Goal: Communication & Community: Answer question/provide support

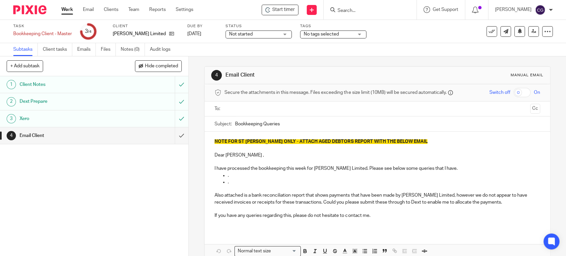
click at [236, 110] on input "text" at bounding box center [377, 109] width 300 height 8
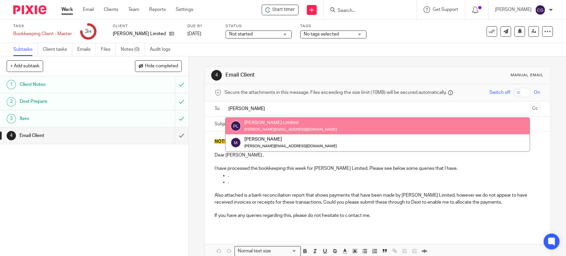
type input "mary"
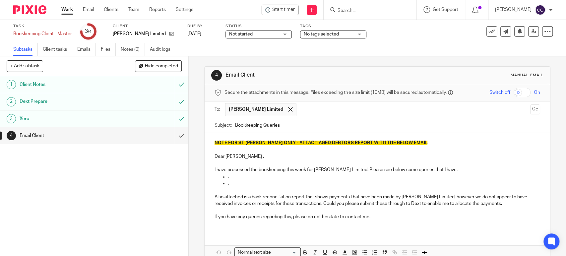
click at [232, 125] on div "Subject: Bookkeeping Queries" at bounding box center [377, 125] width 325 height 15
click at [235, 126] on input "Bookkeeping Queries" at bounding box center [387, 125] width 305 height 15
click at [316, 123] on input "Paul Mitchell Bookkeeping Queries" at bounding box center [387, 125] width 305 height 15
type input "[PERSON_NAME] Bookkeeping Queries [DATE]"
click at [241, 156] on p "Dear Mark ," at bounding box center [377, 156] width 325 height 7
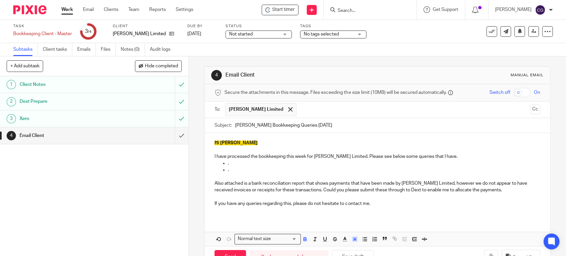
click at [223, 142] on span "Hi [PERSON_NAME]" at bounding box center [236, 143] width 43 height 5
click at [223, 142] on span "Hi Mary" at bounding box center [236, 143] width 43 height 5
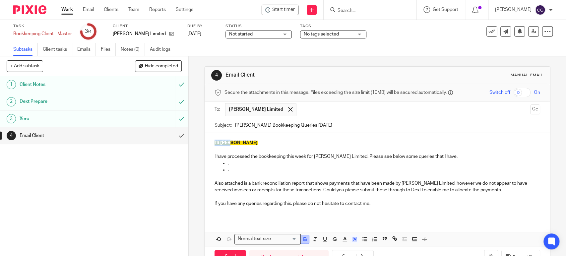
click at [302, 239] on icon "button" at bounding box center [305, 239] width 6 height 6
click at [354, 242] on icon "button" at bounding box center [355, 239] width 6 height 6
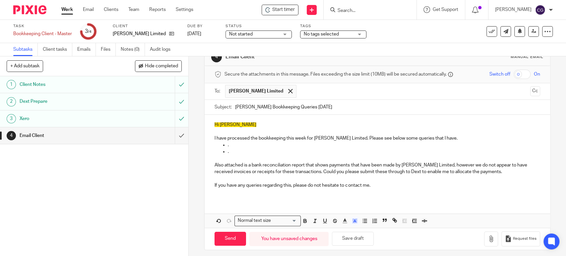
scroll to position [21, 0]
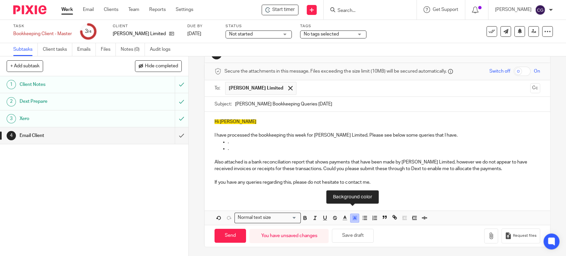
click at [355, 216] on icon "button" at bounding box center [355, 218] width 6 height 6
click at [411, 176] on p at bounding box center [377, 175] width 325 height 7
click at [357, 234] on button "Save draft" at bounding box center [353, 236] width 42 height 14
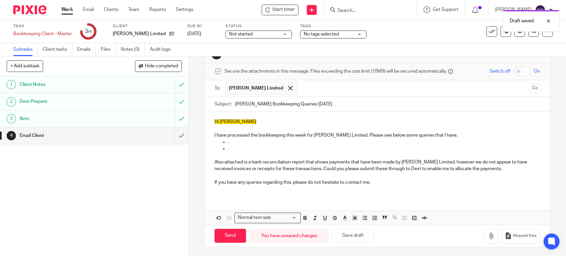
click at [225, 121] on span "Hi Mary" at bounding box center [236, 121] width 42 height 5
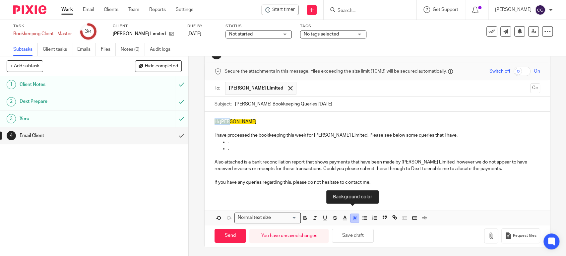
click at [353, 217] on icon "button" at bounding box center [355, 218] width 6 height 6
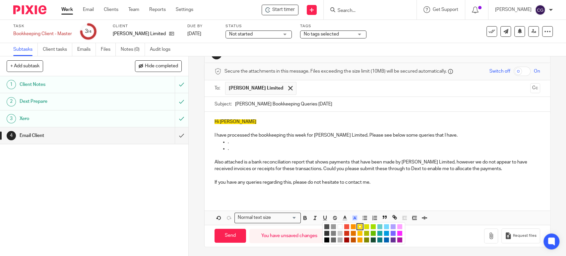
click at [339, 225] on li "color:#FFFFFF" at bounding box center [340, 226] width 5 height 5
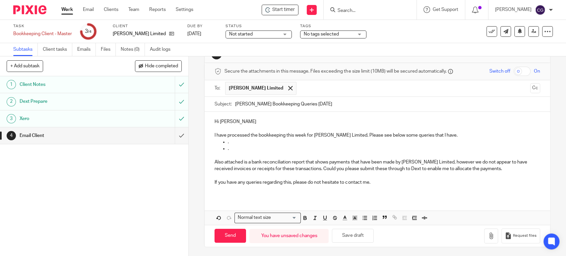
click at [276, 153] on p at bounding box center [377, 155] width 325 height 7
click at [246, 143] on p "." at bounding box center [384, 142] width 312 height 7
click at [450, 135] on p "I have processed the bookkeeping this week for Paul Mitchell Limited. Please se…" at bounding box center [377, 135] width 325 height 7
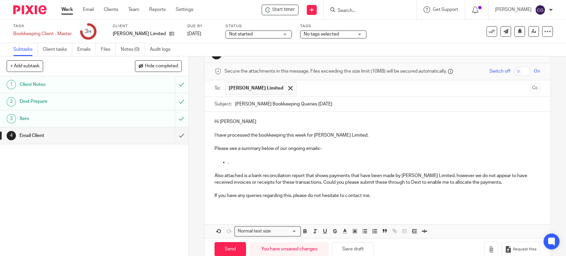
click at [243, 161] on p "." at bounding box center [384, 162] width 312 height 7
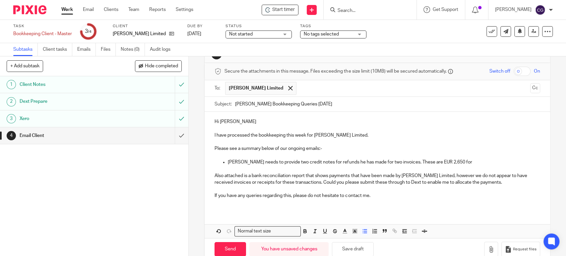
scroll to position [0, 0]
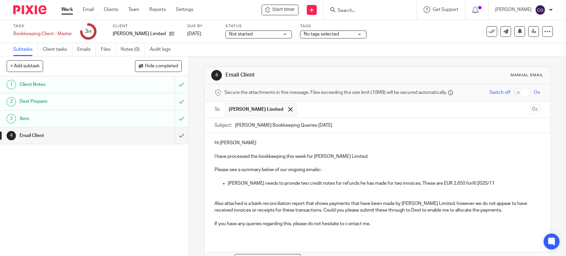
click at [500, 184] on p "Thomas K Kraft needs to provide two credit notes for refunds he has made for tw…" at bounding box center [384, 183] width 312 height 7
drag, startPoint x: 467, startPoint y: 184, endPoint x: 504, endPoint y: 188, distance: 36.7
click at [504, 188] on li "Thomas K Kraft needs to provide two credit notes for refunds he has made for tw…" at bounding box center [384, 187] width 312 height 14
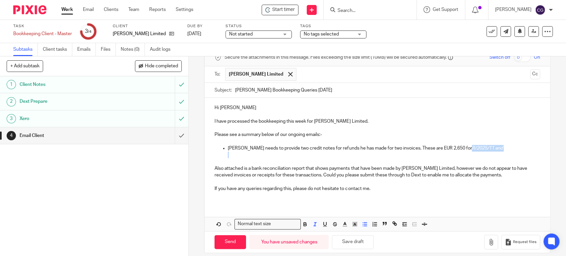
scroll to position [42, 0]
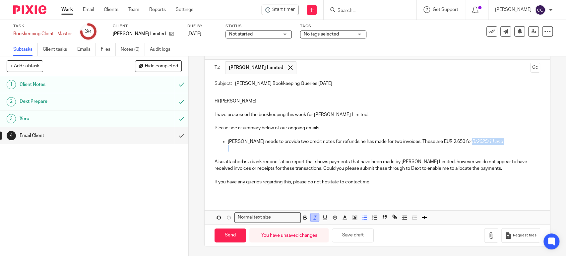
click at [313, 218] on icon "button" at bounding box center [315, 218] width 6 height 6
click at [503, 143] on p "Thomas K Kraft needs to provide two credit notes for refunds he has made for tw…" at bounding box center [384, 141] width 312 height 7
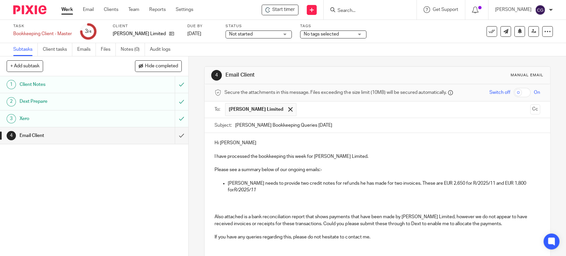
click at [253, 188] on p "Thomas K Kraft needs to provide two credit notes for refunds he has made for tw…" at bounding box center [384, 187] width 312 height 14
click at [241, 188] on em "R/2025/04" at bounding box center [245, 190] width 22 height 5
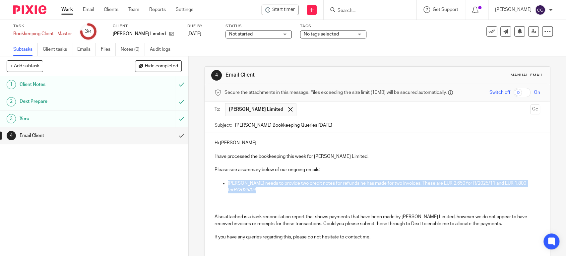
click at [241, 188] on em "R/2025/04" at bounding box center [245, 190] width 22 height 5
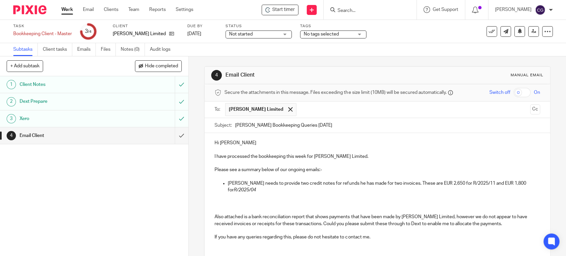
click at [252, 194] on p at bounding box center [384, 197] width 312 height 7
drag, startPoint x: 231, startPoint y: 194, endPoint x: 237, endPoint y: 191, distance: 6.8
click at [237, 191] on li "Thomas K Kraft needs to provide two credit notes for refunds he has made for tw…" at bounding box center [384, 193] width 312 height 27
click at [236, 190] on em "R/2025/04" at bounding box center [245, 190] width 22 height 5
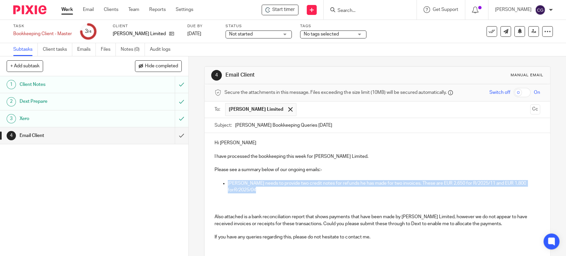
click at [236, 190] on em "R/2025/04" at bounding box center [245, 190] width 22 height 5
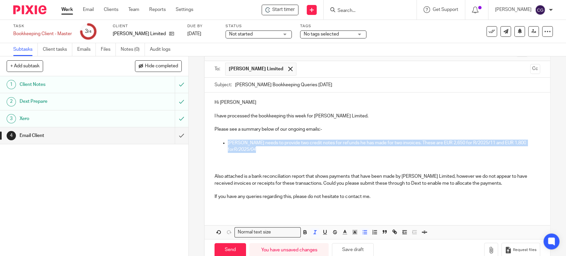
scroll to position [55, 0]
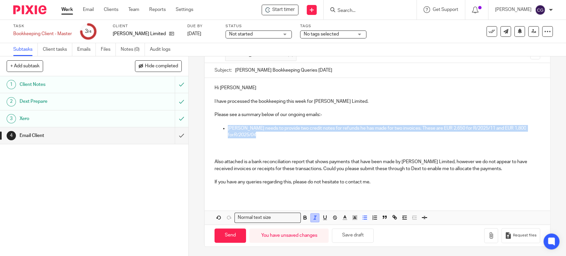
click at [313, 218] on icon "button" at bounding box center [315, 218] width 6 height 6
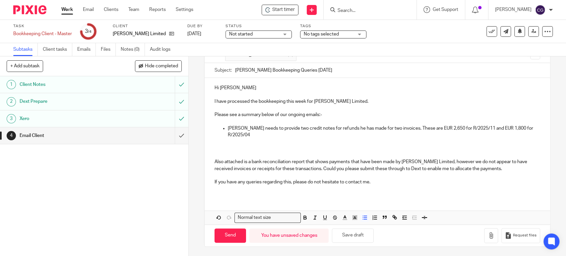
click at [251, 138] on p "Thomas K Kraft needs to provide two credit notes for refunds he has made for tw…" at bounding box center [384, 132] width 312 height 14
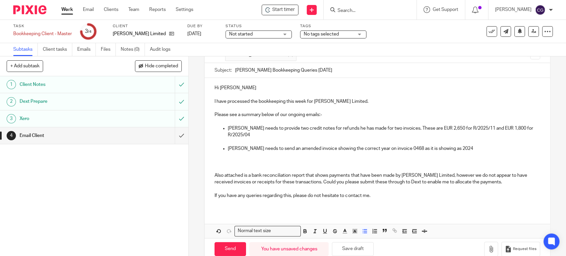
click at [257, 159] on p at bounding box center [384, 161] width 312 height 7
click at [460, 150] on p "Jeff Vale needs to send an amended invoice showing the correct year on invoice …" at bounding box center [384, 148] width 312 height 7
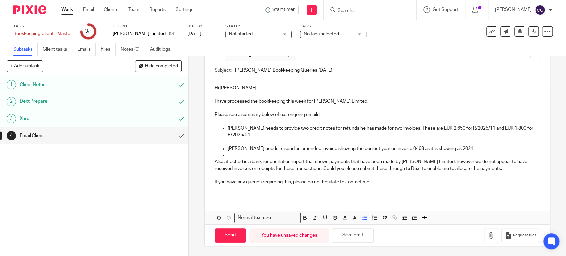
click at [243, 156] on p at bounding box center [384, 155] width 312 height 7
click at [444, 162] on p "Also attached is a bank reconciliation report that shows payments that have bee…" at bounding box center [377, 165] width 325 height 14
click at [299, 168] on p "Also attached is a bank reconciliation report that shows payments that have bee…" at bounding box center [377, 165] width 325 height 14
click at [278, 168] on p "Also attached is a bank reconciliation report that shows payments that have bee…" at bounding box center [377, 165] width 325 height 14
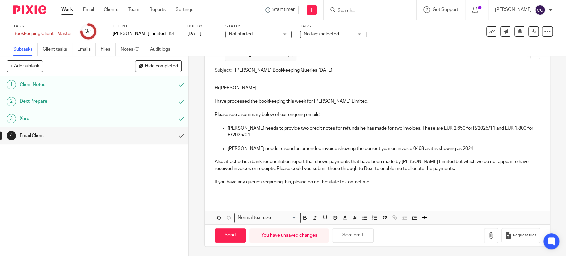
click at [462, 167] on p "Also attached is a bank reconciliation report that shows payments that have bee…" at bounding box center [377, 165] width 325 height 14
click at [359, 237] on button "Save draft" at bounding box center [353, 235] width 42 height 14
click at [385, 180] on p "If you have any queries regarding this, please do not hesitate to contact me." at bounding box center [377, 182] width 325 height 7
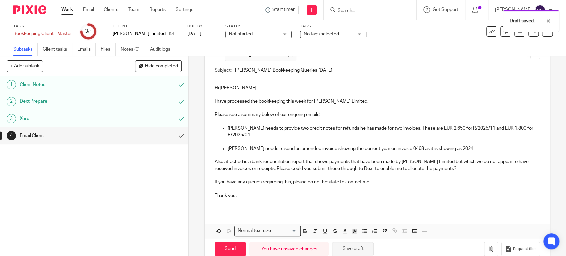
click at [354, 247] on button "Save draft" at bounding box center [353, 249] width 42 height 14
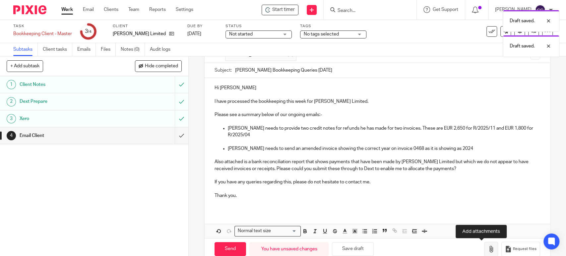
click at [485, 251] on button "button" at bounding box center [491, 249] width 14 height 15
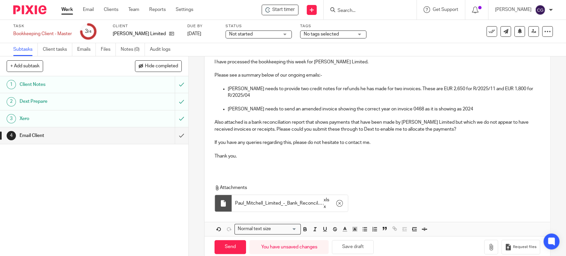
scroll to position [106, 0]
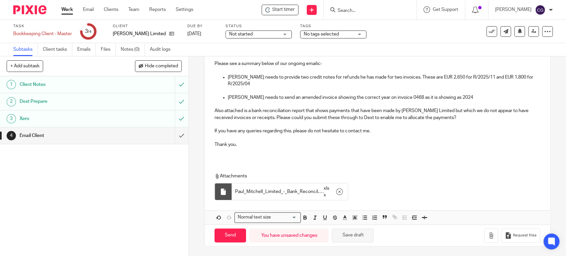
click at [352, 237] on button "Save draft" at bounding box center [353, 235] width 42 height 14
click at [230, 235] on input "Send" at bounding box center [230, 235] width 31 height 14
type input "Sent"
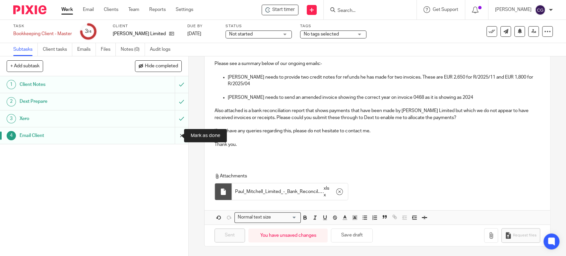
click at [171, 136] on input "submit" at bounding box center [94, 135] width 188 height 17
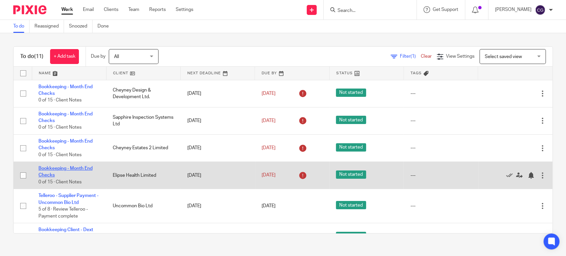
click at [57, 166] on link "Bookkeeping - Month End Checks" at bounding box center [65, 171] width 54 height 11
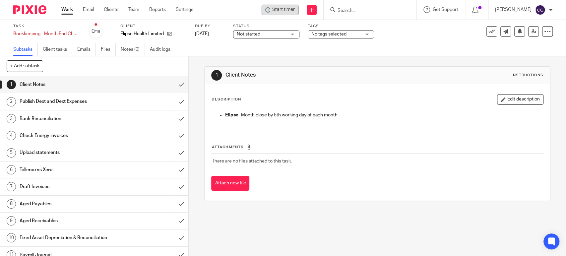
click at [293, 7] on span "Start timer" at bounding box center [283, 9] width 23 height 7
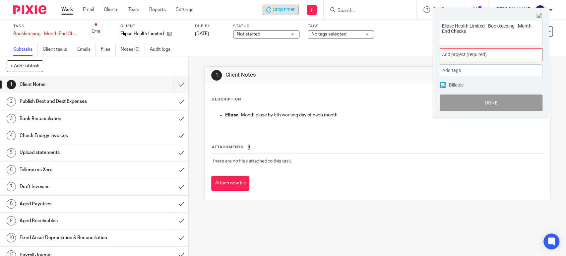
click at [480, 56] on span "Add project (required) :" at bounding box center [484, 54] width 84 height 7
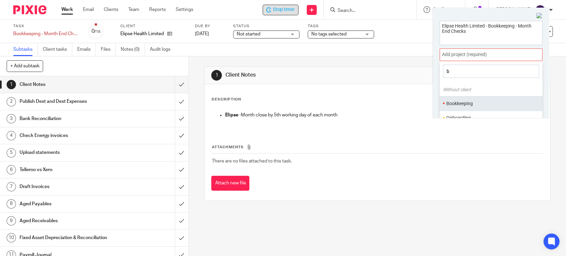
type input "b"
click at [470, 102] on li "Bookkeeping" at bounding box center [489, 103] width 87 height 7
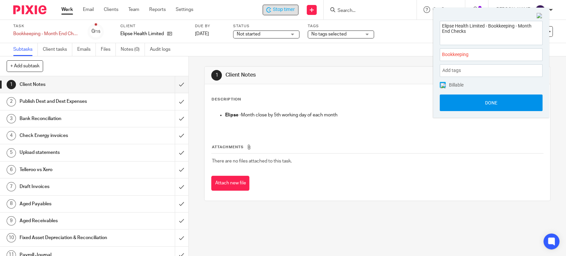
click at [491, 103] on button "Done" at bounding box center [491, 102] width 103 height 17
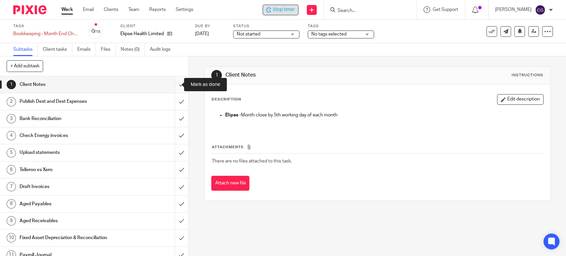
click at [172, 85] on input "submit" at bounding box center [94, 84] width 188 height 17
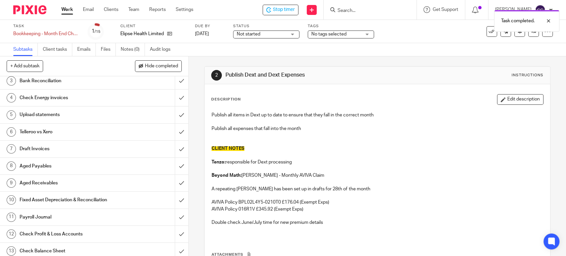
scroll to position [75, 0]
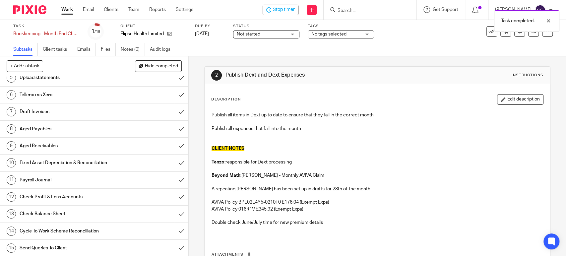
click at [97, 244] on h1 "Send Queries To Client" at bounding box center [69, 248] width 99 height 10
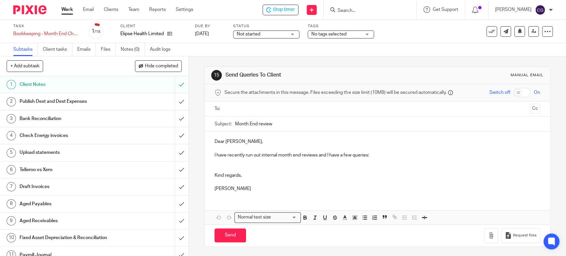
click at [371, 155] on p "I have recently run out internal month end reviews and I have a few queries:" at bounding box center [377, 155] width 325 height 7
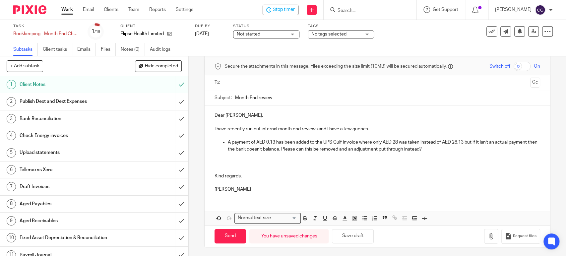
scroll to position [27, 0]
click at [352, 235] on button "Save draft" at bounding box center [353, 236] width 42 height 14
click at [355, 235] on button "Save draft" at bounding box center [353, 236] width 42 height 14
click at [172, 99] on input "submit" at bounding box center [94, 101] width 188 height 17
